Goal: Navigation & Orientation: Find specific page/section

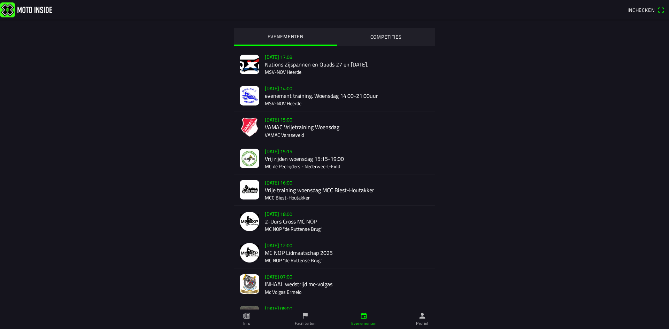
click at [302, 91] on div "[DATE] 14:00 evenement training. Woensdag 14.00-21.00uur MSV-NOV Heerde" at bounding box center [347, 95] width 164 height 31
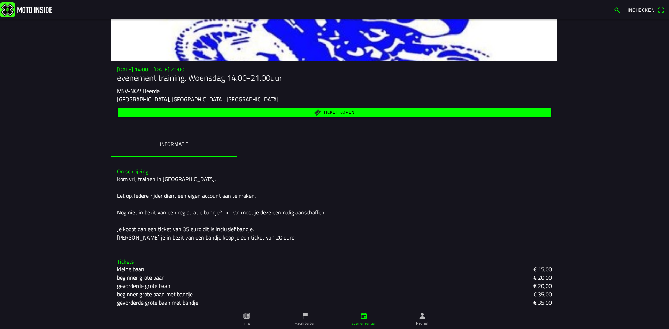
scroll to position [61, 0]
